Goal: Task Accomplishment & Management: Use online tool/utility

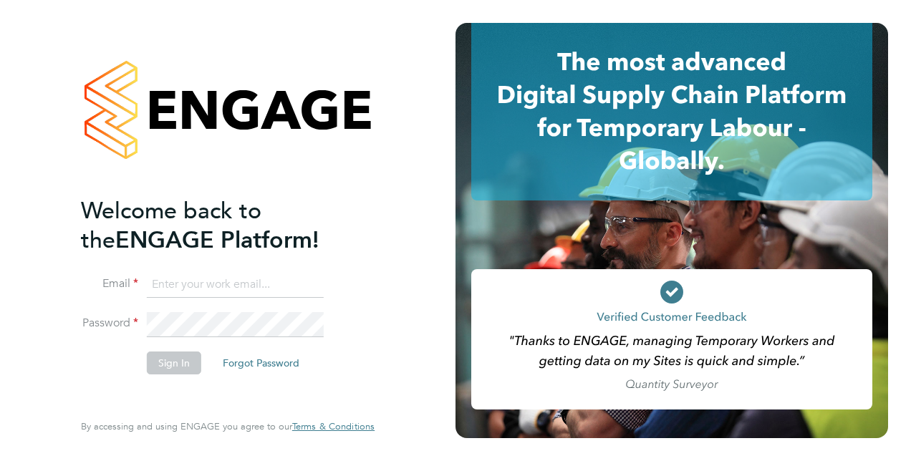
type input "[PERSON_NAME][EMAIL_ADDRESS][DOMAIN_NAME]"
click at [242, 285] on input "[PERSON_NAME][EMAIL_ADDRESS][DOMAIN_NAME]" at bounding box center [235, 285] width 177 height 26
click at [169, 362] on button "Sign In" at bounding box center [174, 363] width 54 height 23
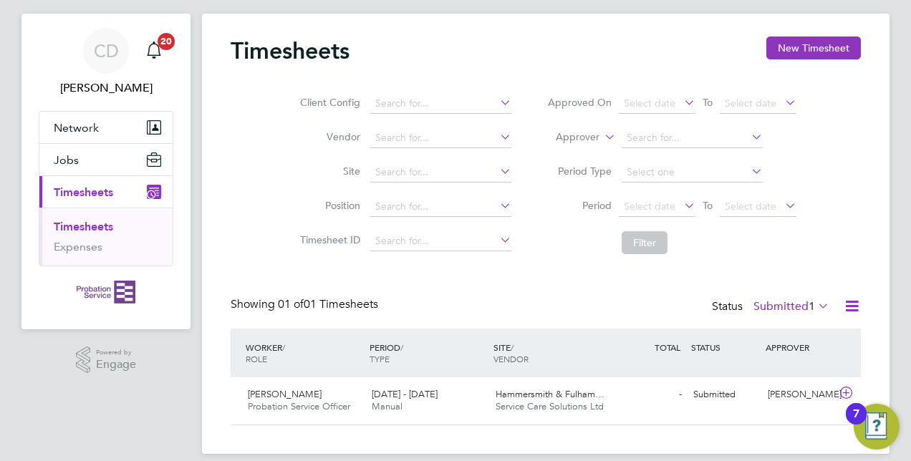
scroll to position [42, 0]
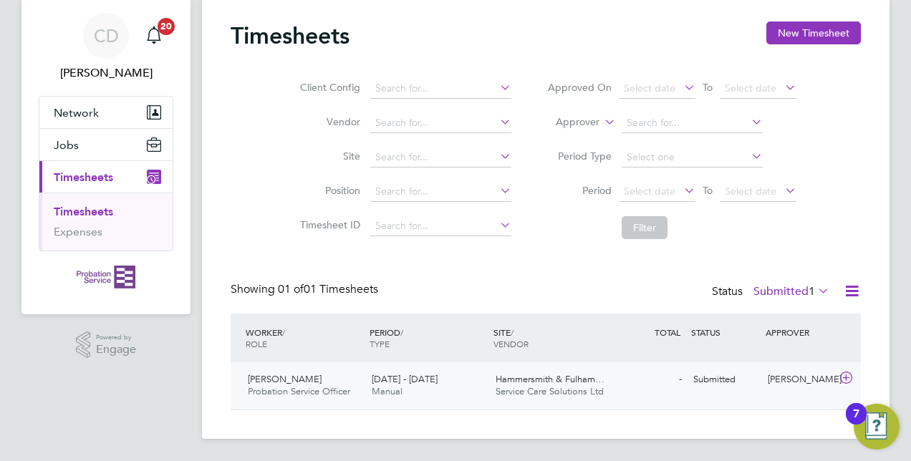
click at [438, 381] on span "[DATE] - [DATE]" at bounding box center [405, 379] width 66 height 12
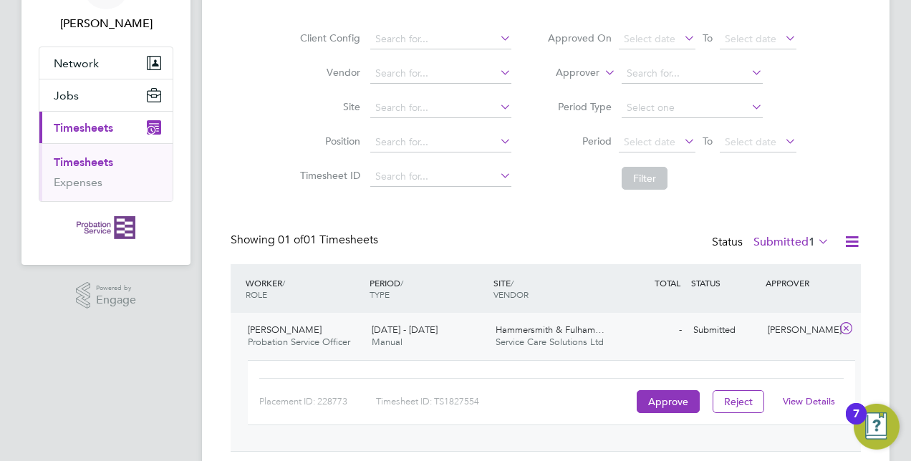
scroll to position [132, 0]
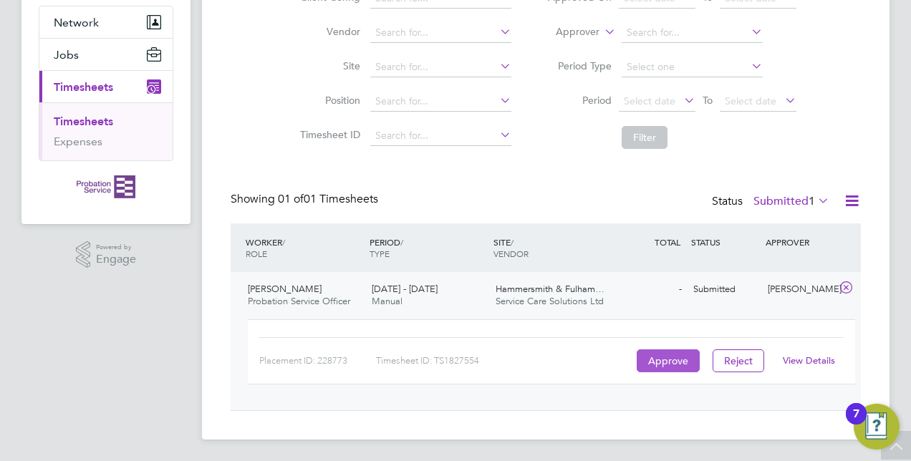
click at [669, 360] on button "Approve" at bounding box center [668, 361] width 63 height 23
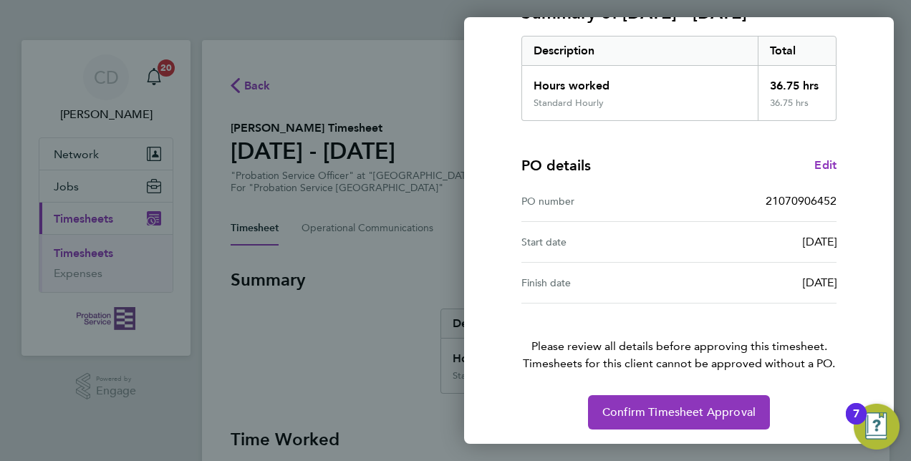
scroll to position [223, 0]
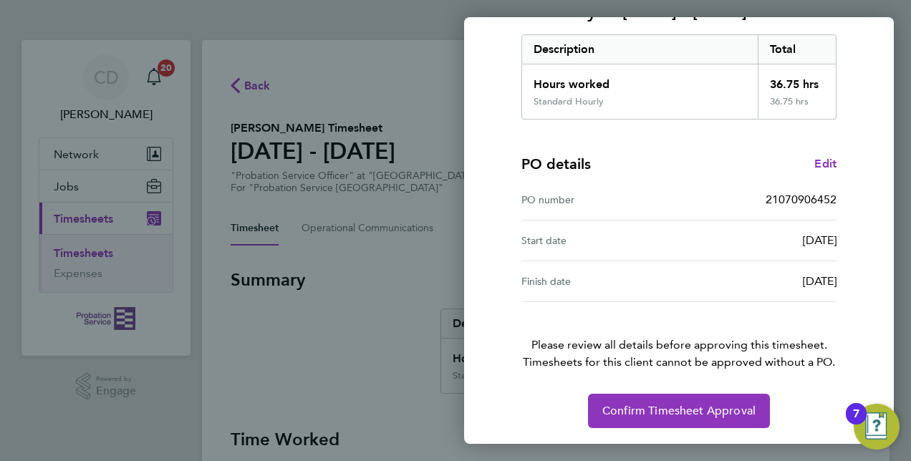
click at [289, 239] on div "Back Timesheet approval of Colin Paton Probation Service Officer · Probation Se…" at bounding box center [455, 230] width 911 height 461
click at [410, 114] on div "Back Timesheet approval of Colin Paton Probation Service Officer · Probation Se…" at bounding box center [455, 230] width 911 height 461
click at [380, 93] on div "Back Timesheet approval of Colin Paton Probation Service Officer · Probation Se…" at bounding box center [455, 230] width 911 height 461
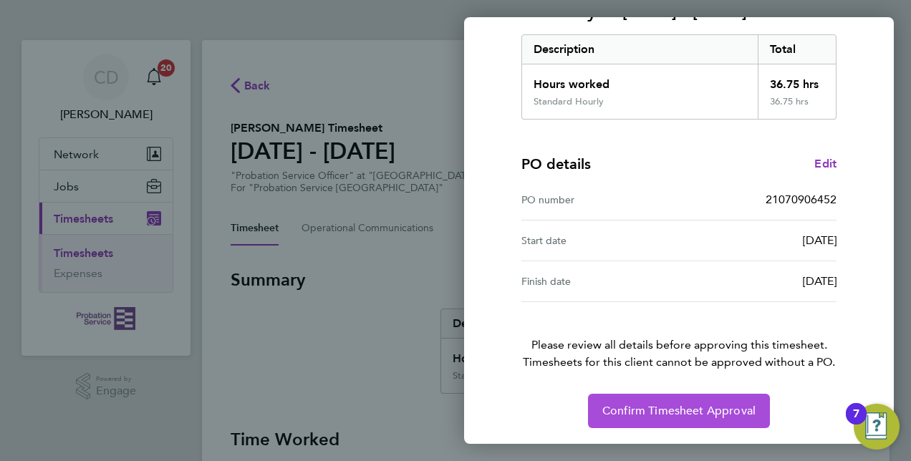
click at [647, 407] on span "Confirm Timesheet Approval" at bounding box center [678, 411] width 153 height 14
